Goal: Transaction & Acquisition: Purchase product/service

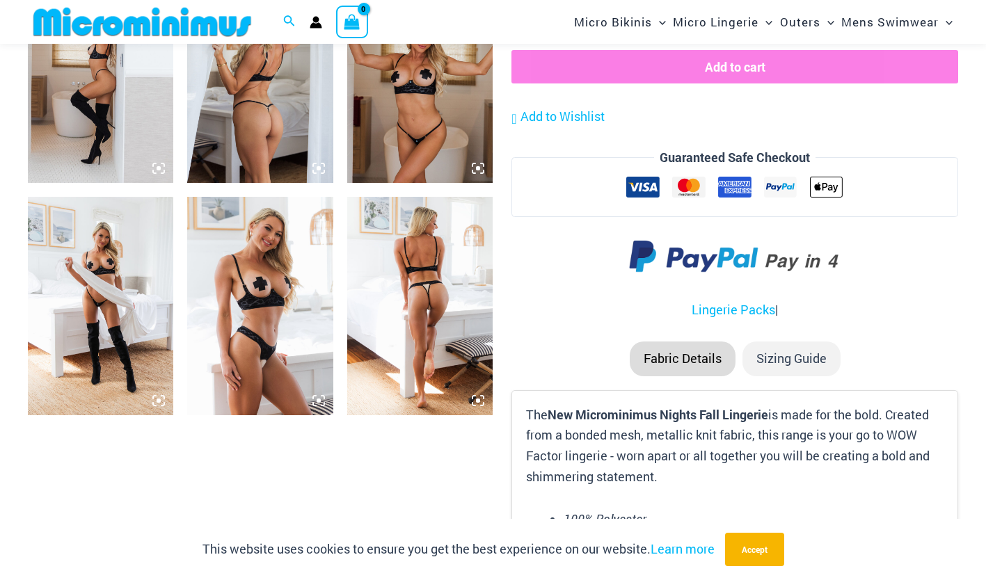
scroll to position [1571, 0]
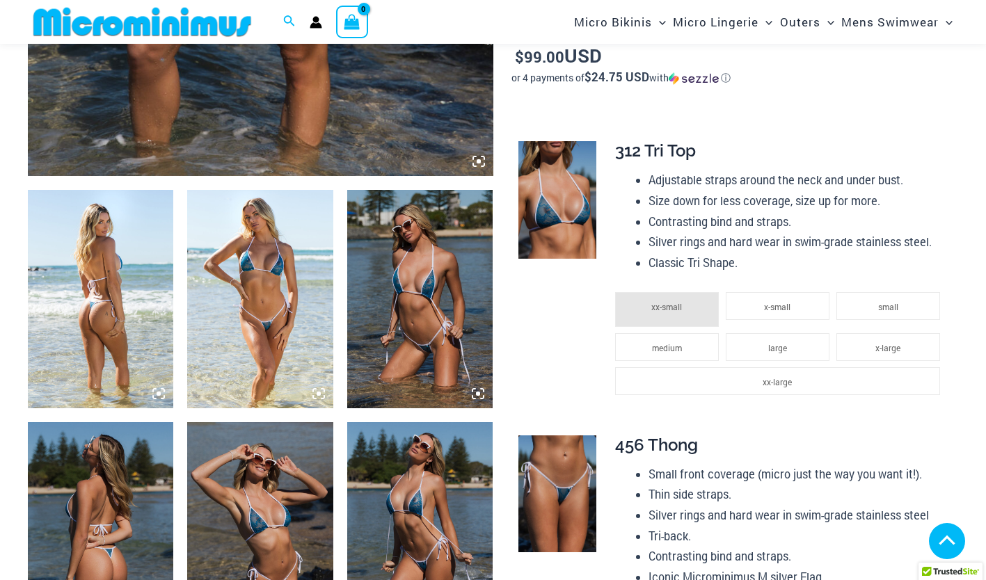
scroll to position [653, 0]
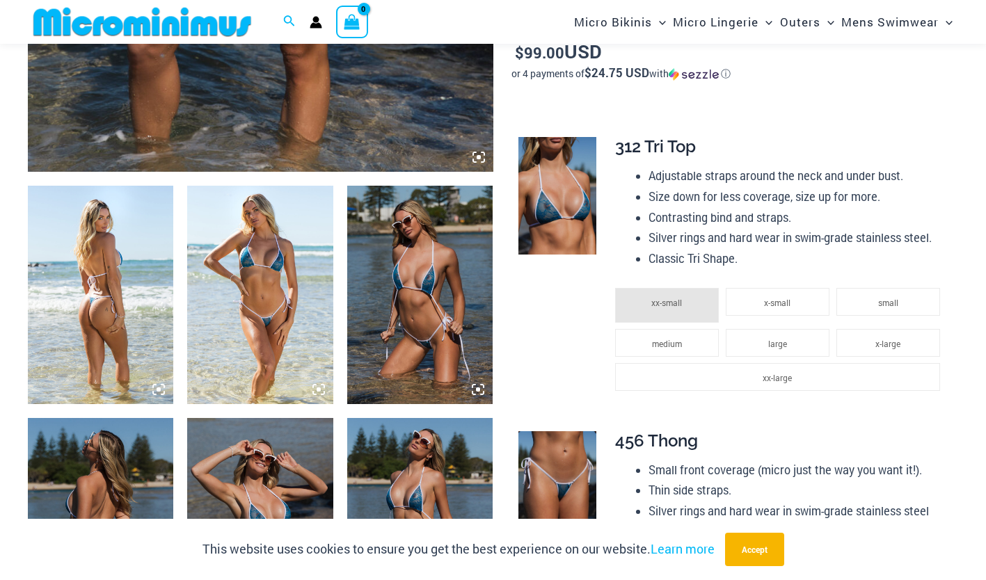
click at [93, 333] on img at bounding box center [100, 295] width 145 height 219
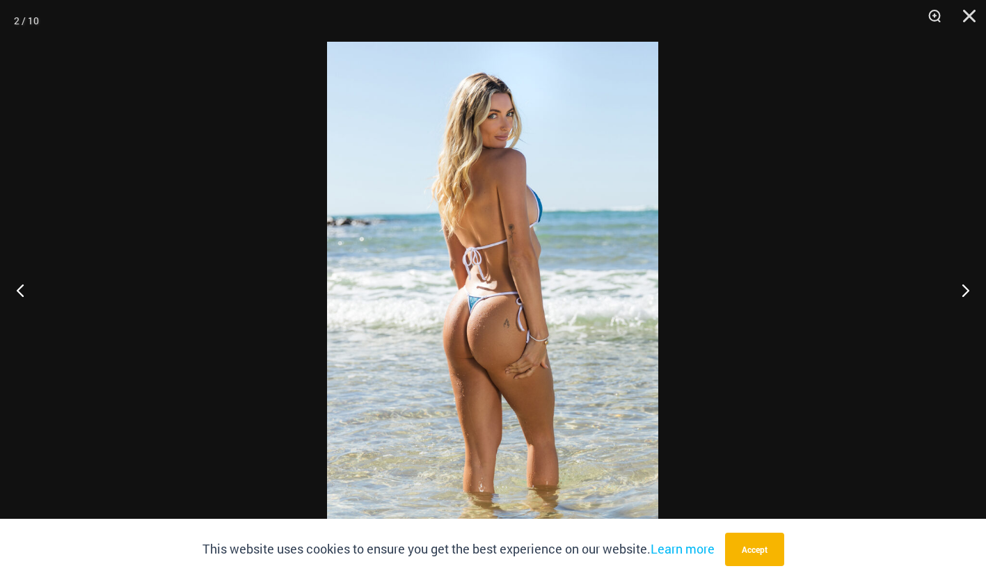
click at [963, 288] on button "Next" at bounding box center [960, 290] width 52 height 70
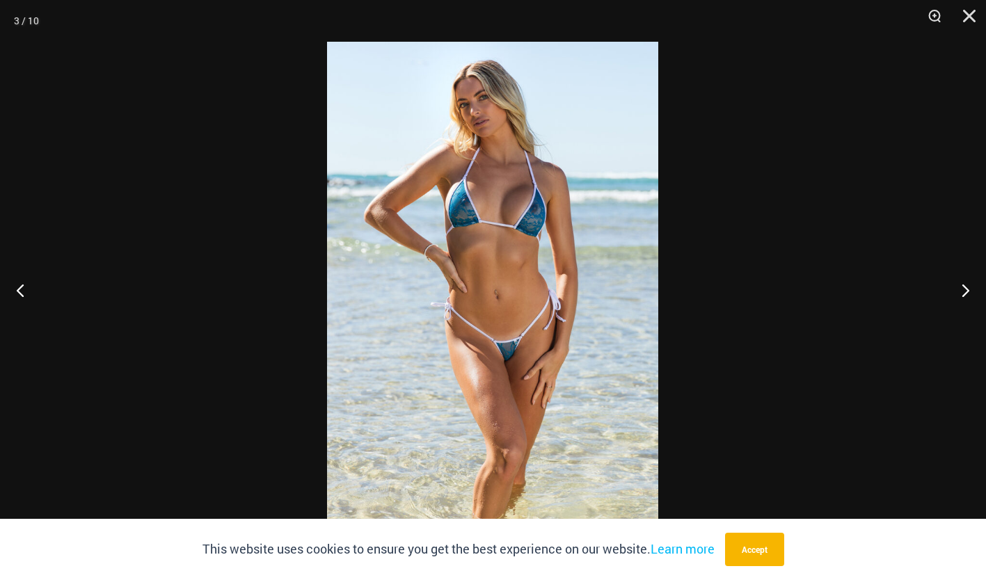
click at [963, 288] on button "Next" at bounding box center [960, 290] width 52 height 70
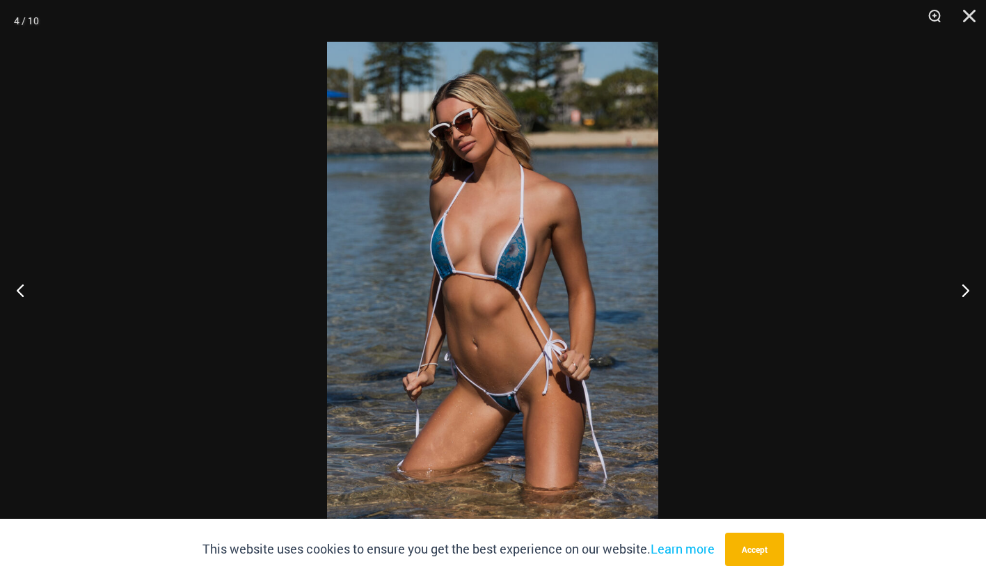
click at [963, 288] on button "Next" at bounding box center [960, 290] width 52 height 70
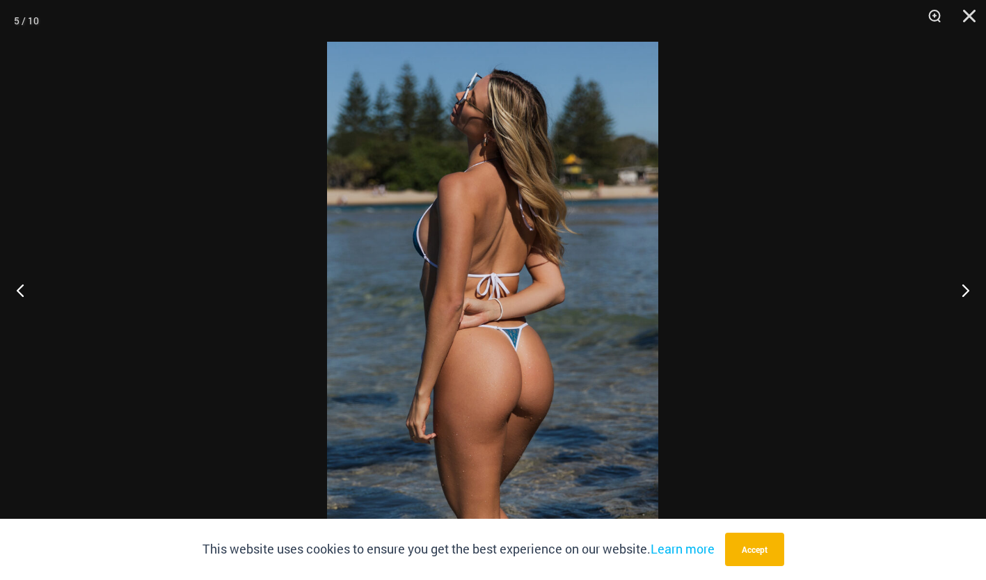
click at [963, 288] on button "Next" at bounding box center [960, 290] width 52 height 70
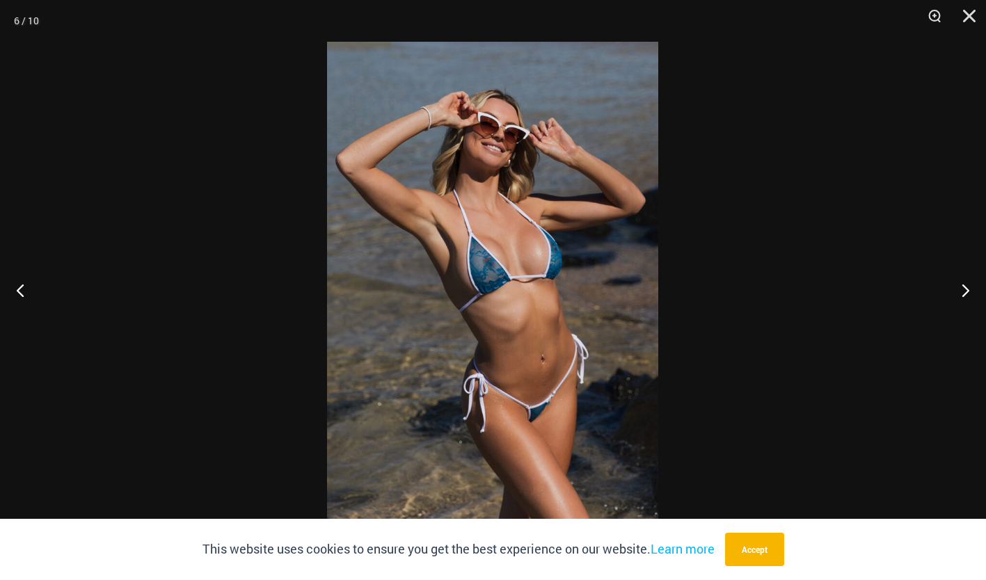
click at [963, 288] on button "Next" at bounding box center [960, 290] width 52 height 70
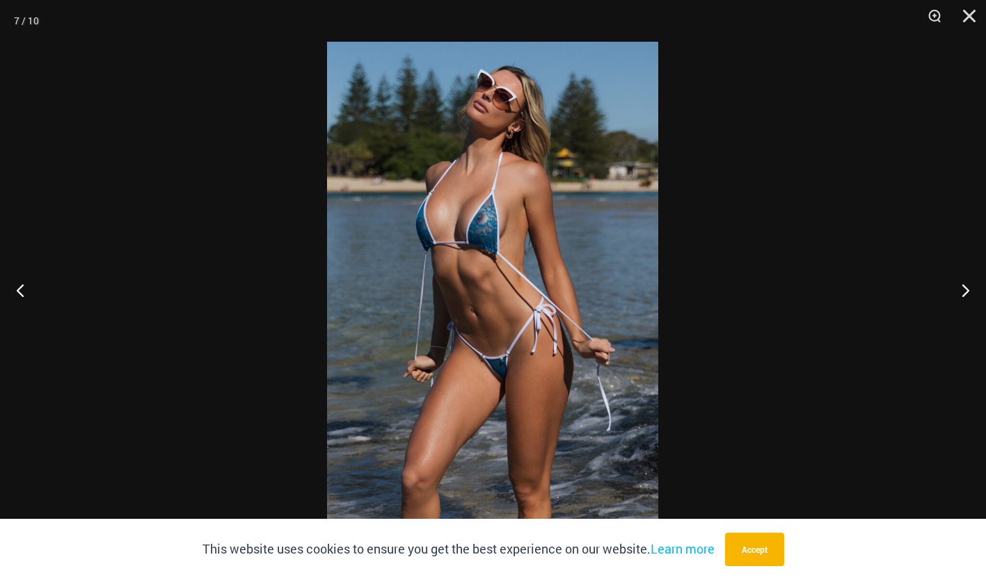
click at [963, 288] on button "Next" at bounding box center [960, 290] width 52 height 70
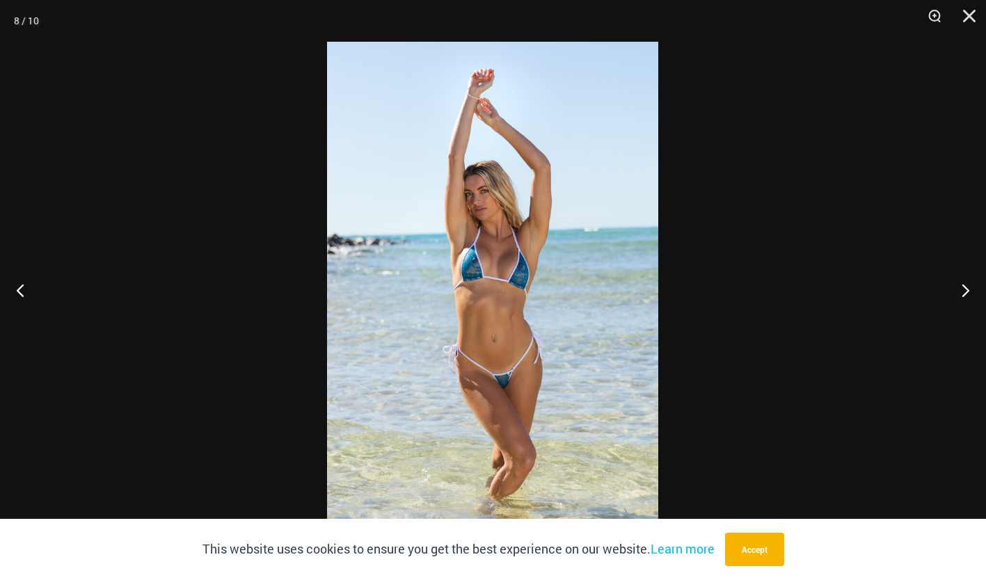
click at [963, 288] on button "Next" at bounding box center [960, 290] width 52 height 70
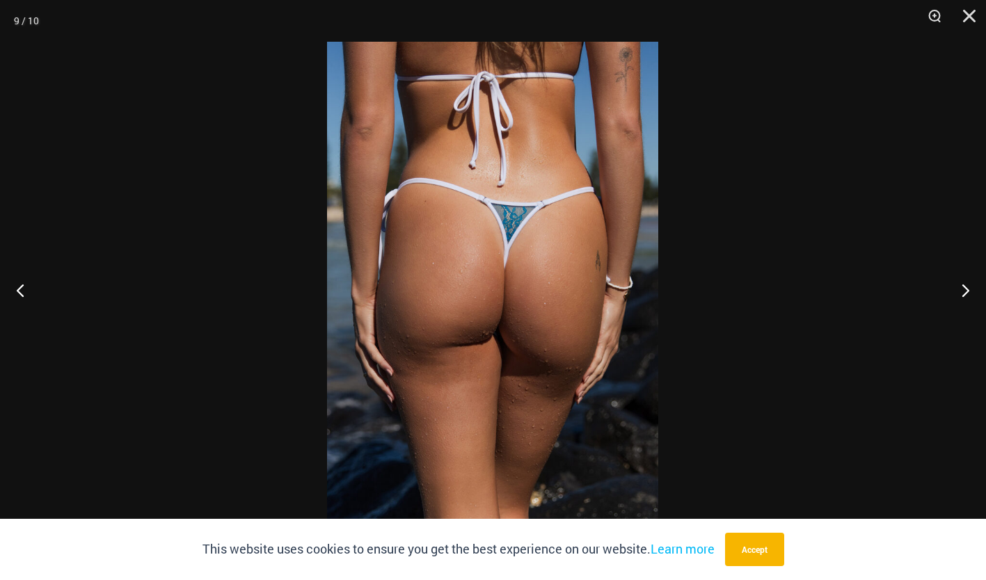
click at [963, 288] on button "Next" at bounding box center [960, 290] width 52 height 70
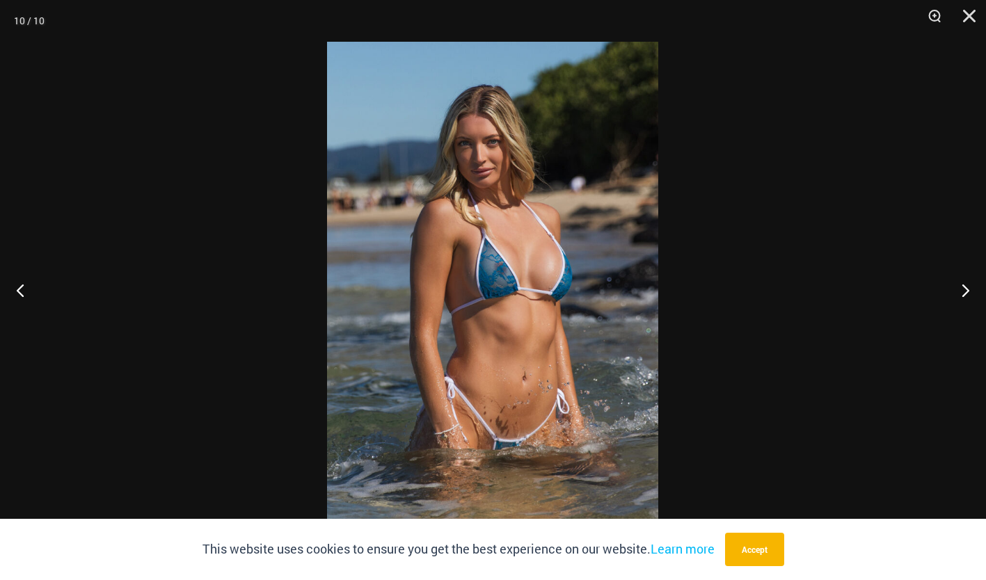
click at [963, 288] on button "Next" at bounding box center [960, 290] width 52 height 70
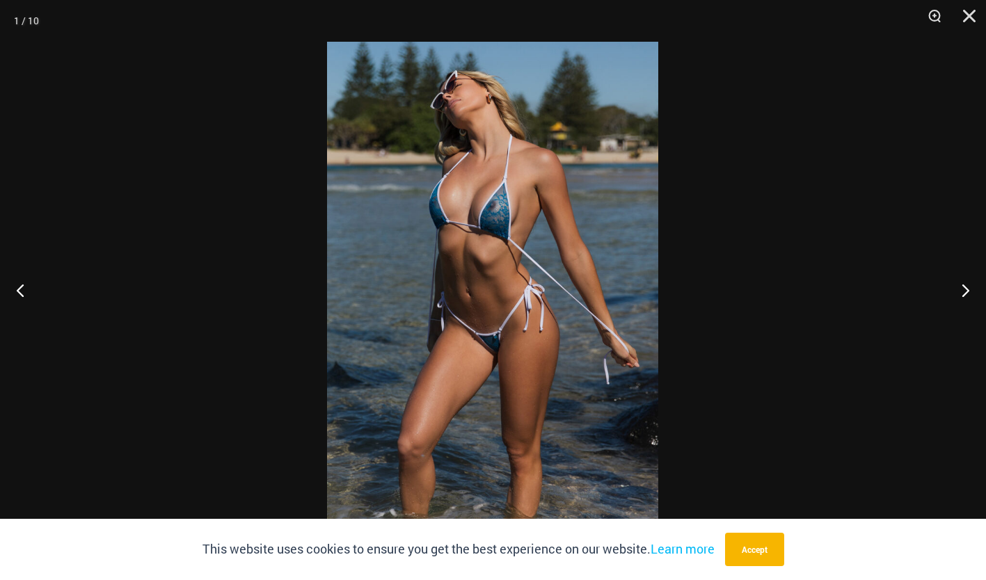
click at [963, 288] on button "Next" at bounding box center [960, 290] width 52 height 70
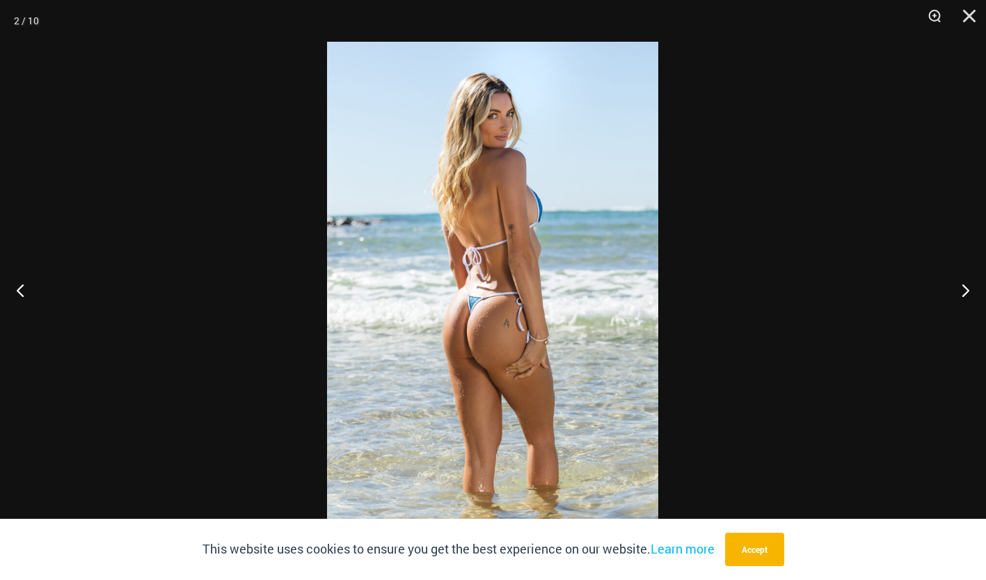
click at [963, 288] on button "Next" at bounding box center [960, 290] width 52 height 70
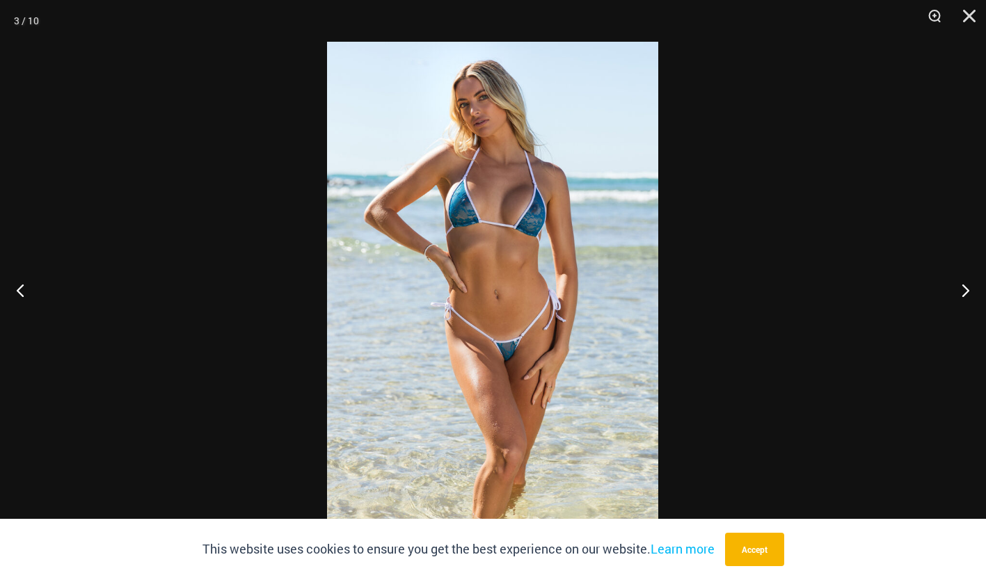
click at [963, 288] on button "Next" at bounding box center [960, 290] width 52 height 70
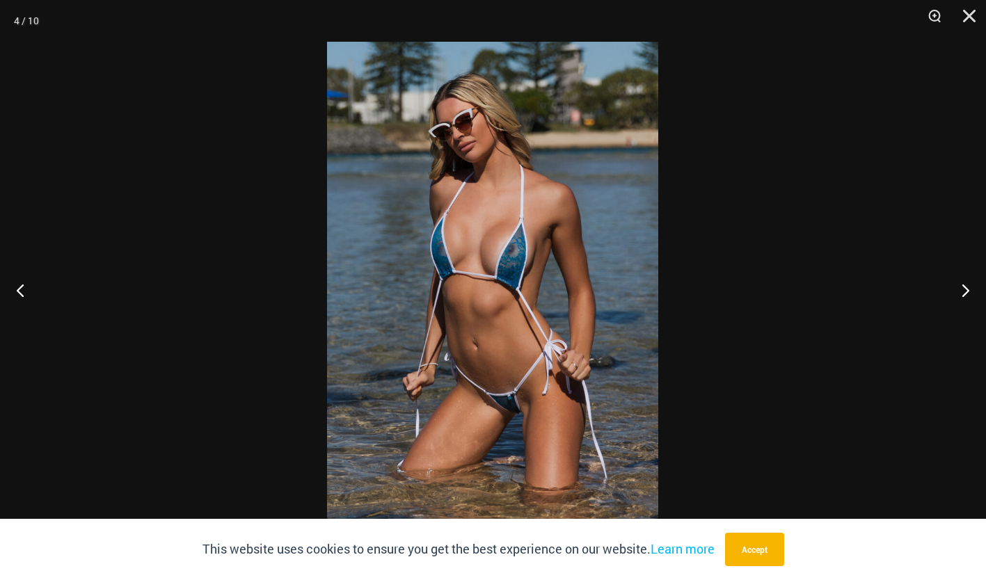
click at [963, 288] on button "Next" at bounding box center [960, 290] width 52 height 70
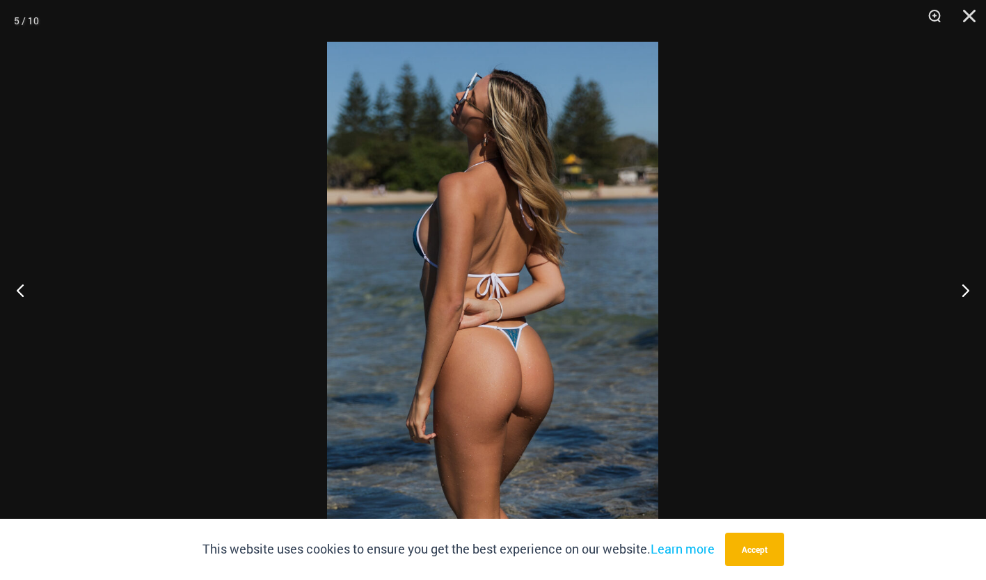
click at [963, 288] on button "Next" at bounding box center [960, 290] width 52 height 70
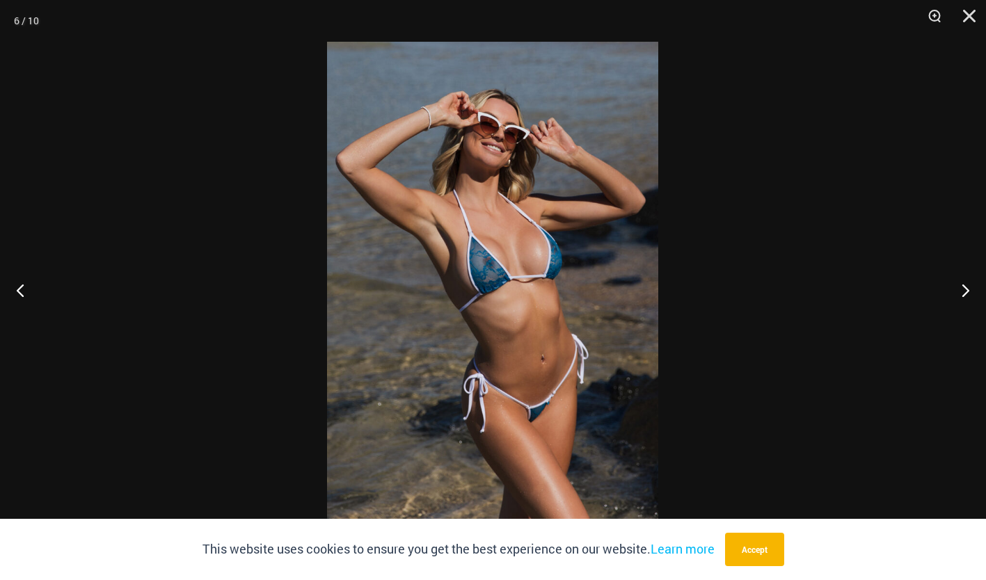
click at [963, 288] on button "Next" at bounding box center [960, 290] width 52 height 70
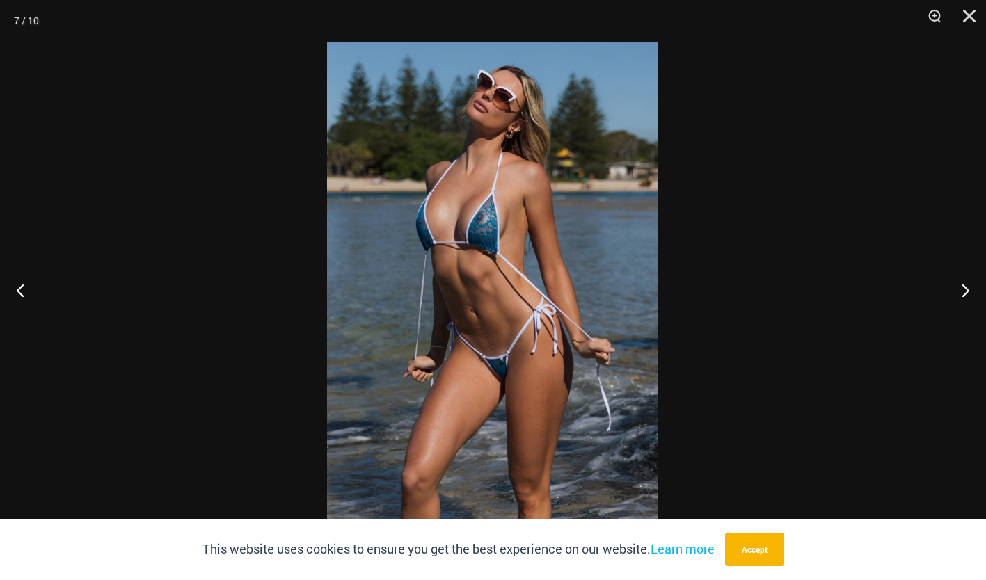
click at [963, 288] on button "Next" at bounding box center [960, 290] width 52 height 70
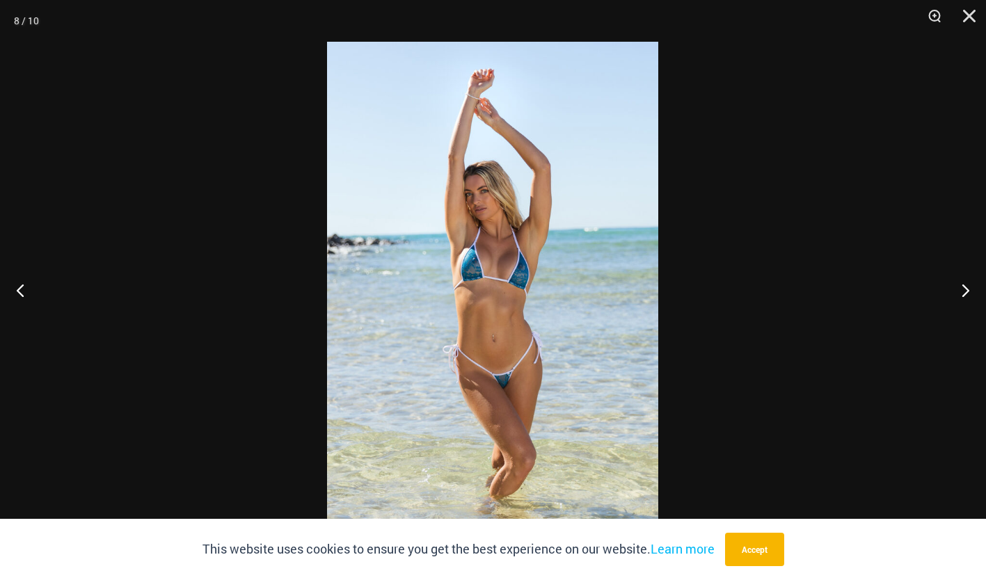
click at [963, 288] on button "Next" at bounding box center [960, 290] width 52 height 70
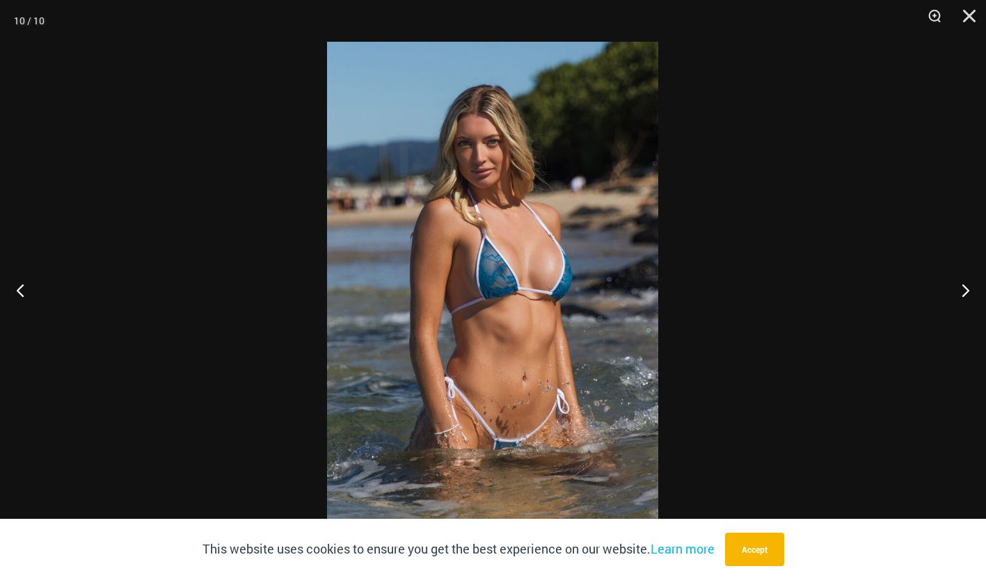
click at [963, 288] on button "Next" at bounding box center [960, 290] width 52 height 70
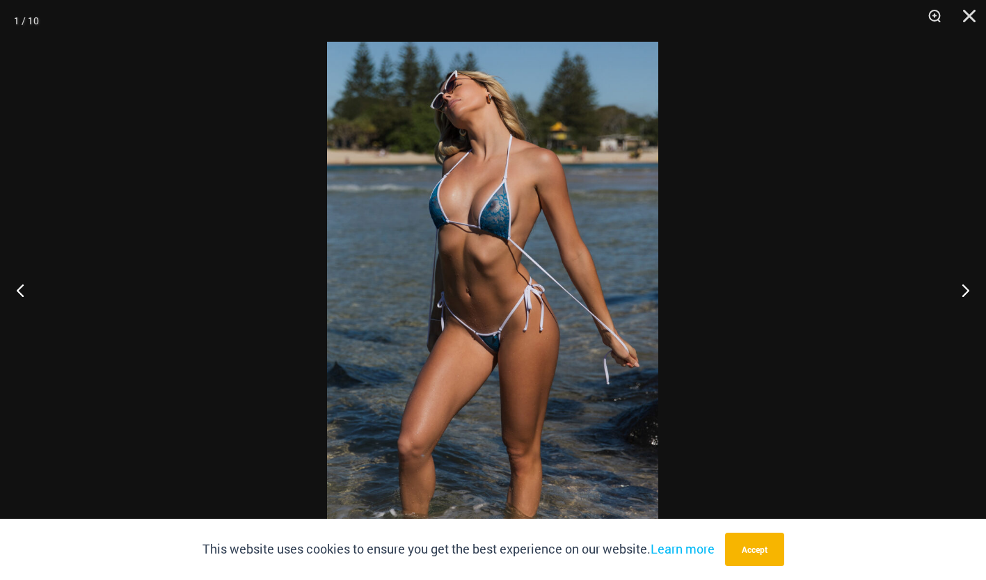
click at [963, 288] on button "Next" at bounding box center [960, 290] width 52 height 70
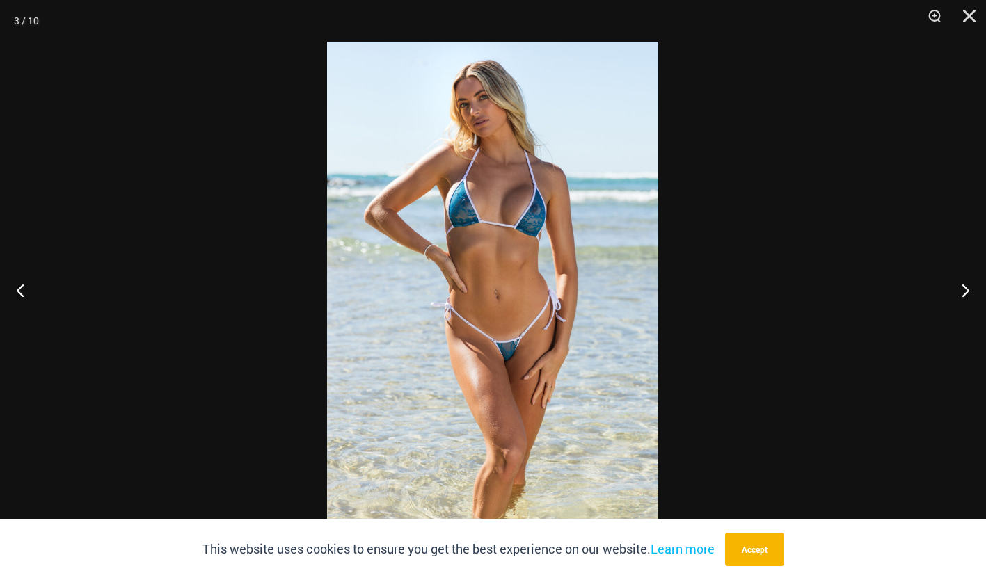
click at [963, 288] on button "Next" at bounding box center [960, 290] width 52 height 70
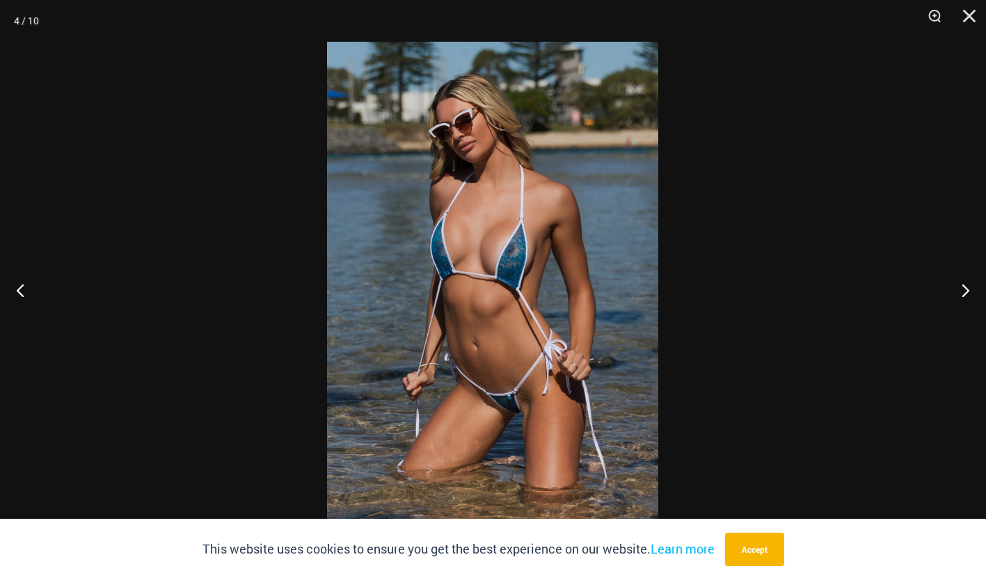
click at [963, 288] on button "Next" at bounding box center [960, 290] width 52 height 70
